Goal: Navigation & Orientation: Find specific page/section

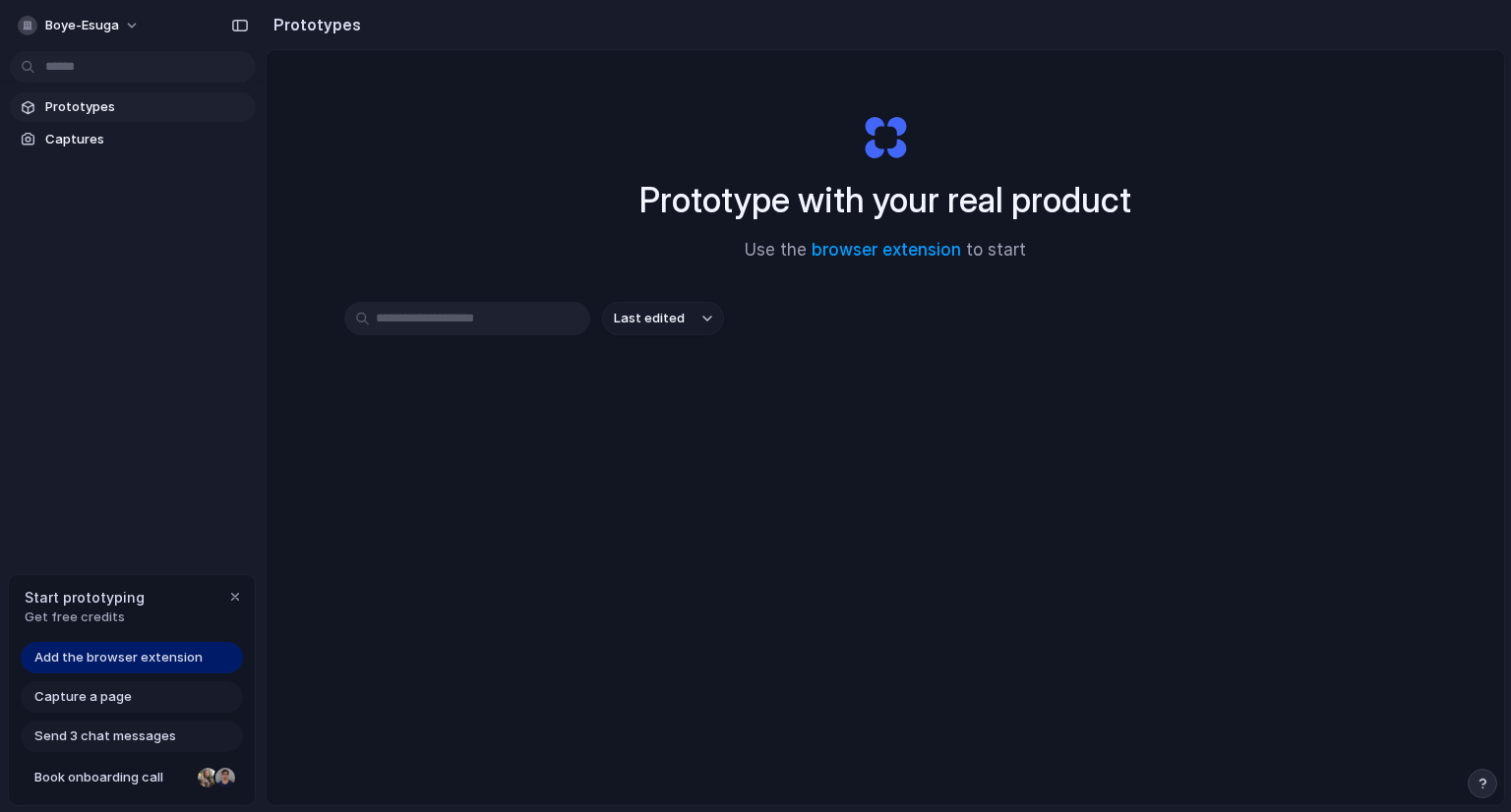
click at [117, 102] on span "Prototypes" at bounding box center [147, 107] width 202 height 20
click at [94, 146] on span "Captures" at bounding box center [147, 140] width 202 height 20
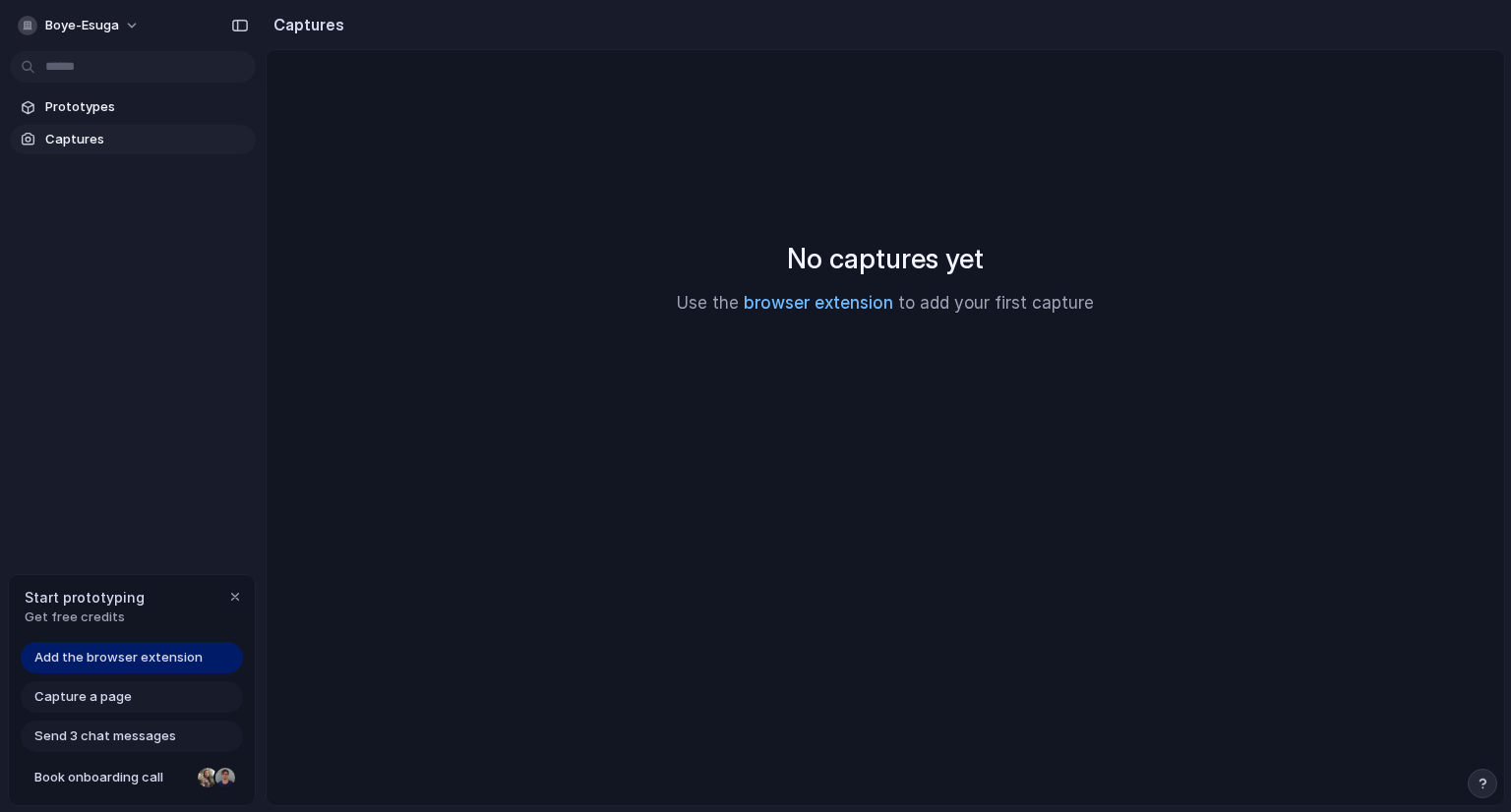
click at [861, 303] on link "browser extension" at bounding box center [817, 303] width 150 height 20
